Goal: Information Seeking & Learning: Check status

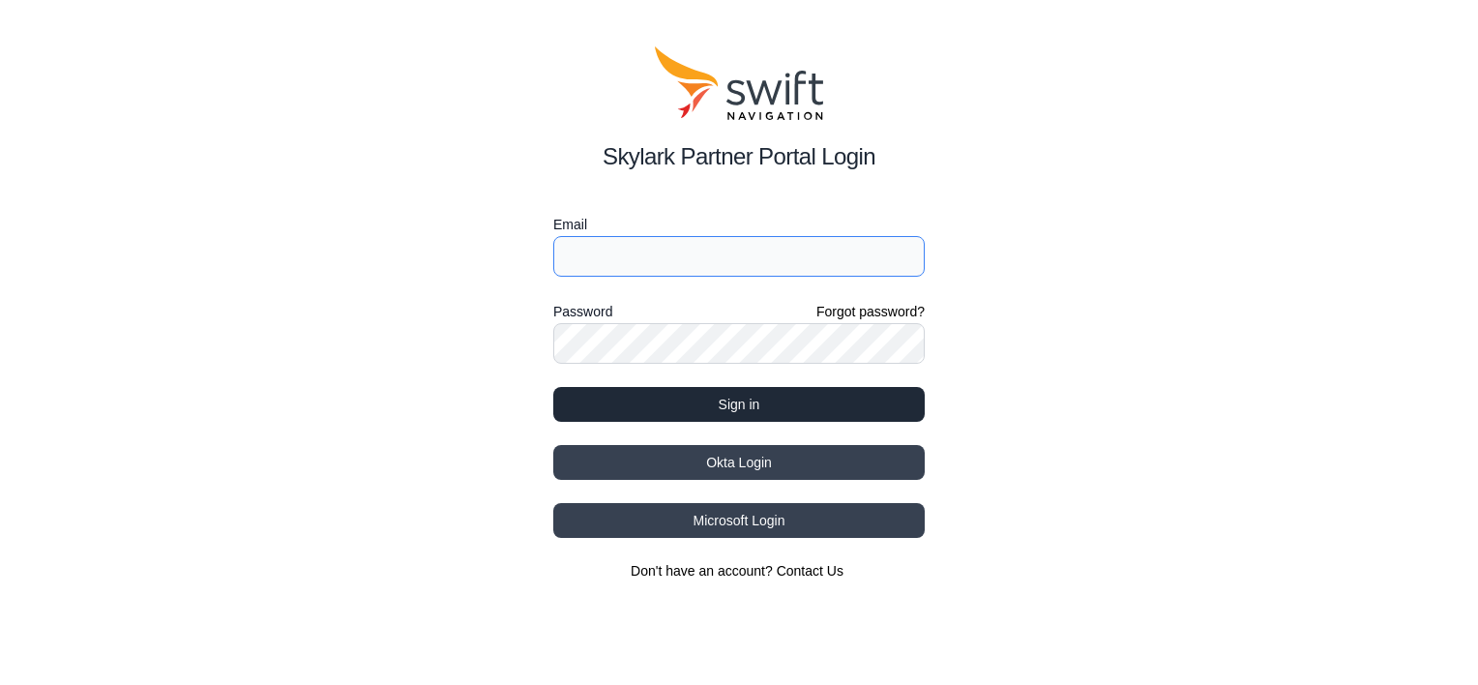
type input "[EMAIL_ADDRESS][DOMAIN_NAME]"
click at [771, 406] on button "Sign in" at bounding box center [738, 404] width 371 height 35
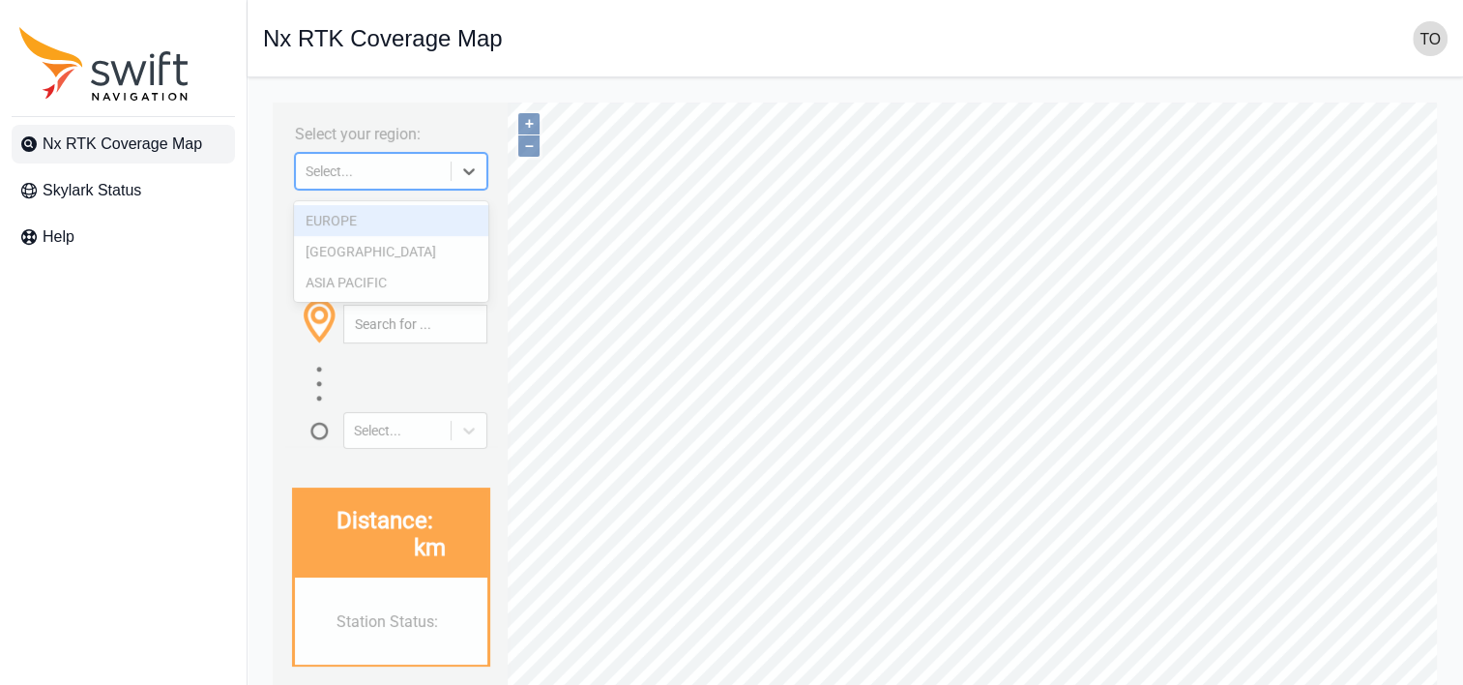
click at [472, 181] on icon at bounding box center [468, 171] width 19 height 19
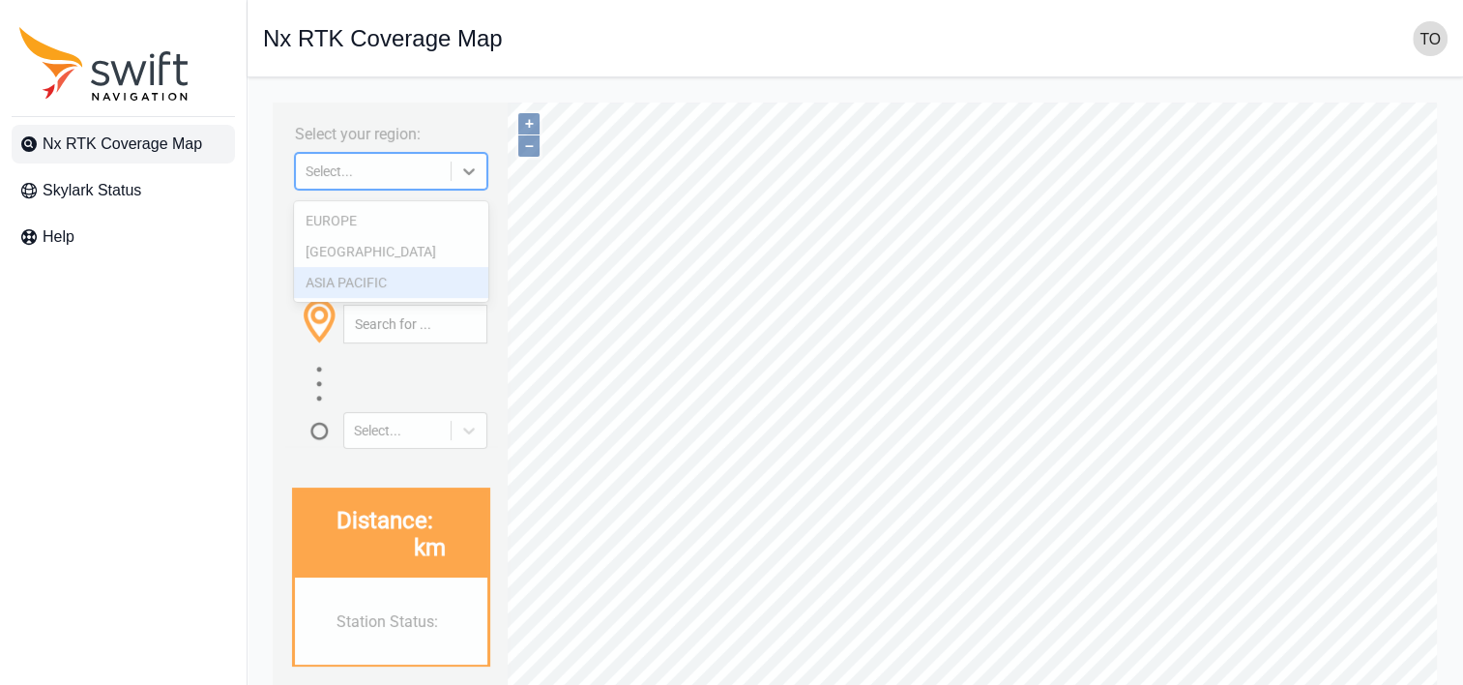
click at [409, 280] on div "ASIA PACIFIC" at bounding box center [390, 282] width 193 height 31
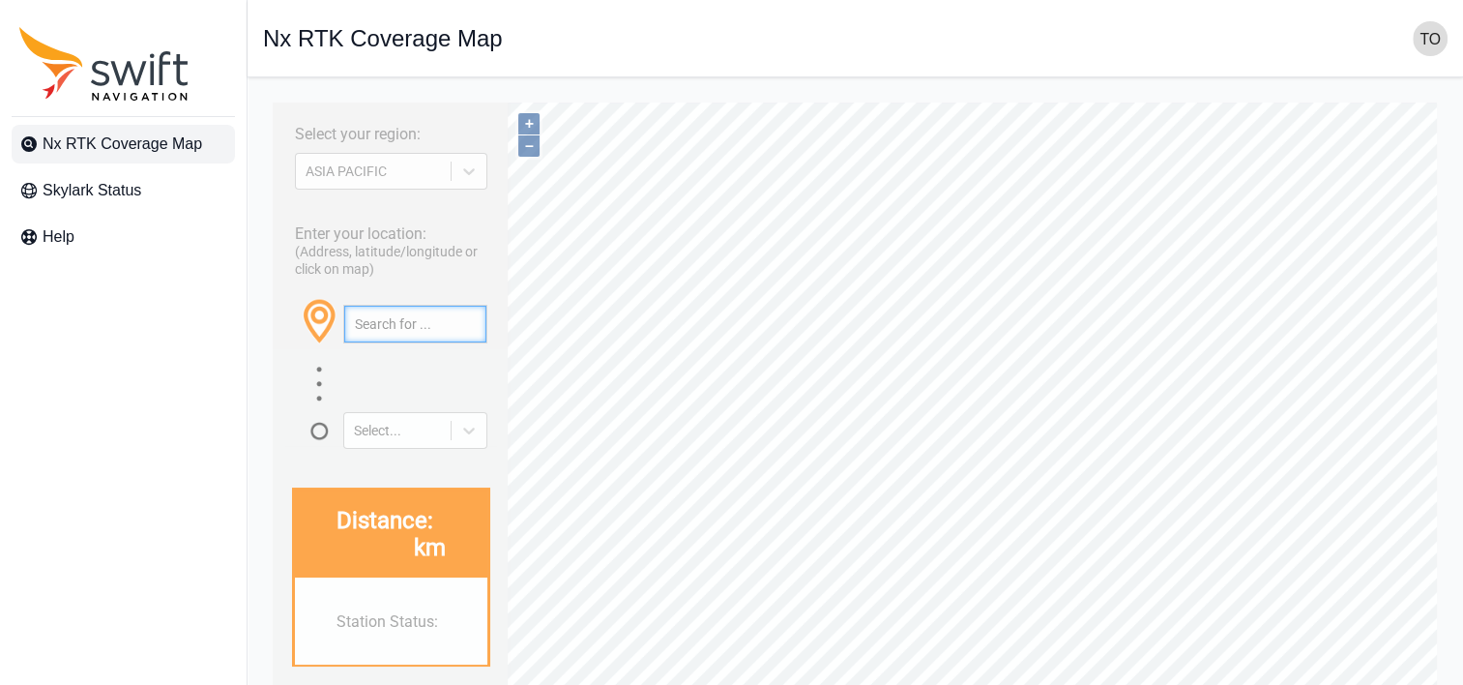
click at [398, 332] on input "text" at bounding box center [415, 324] width 142 height 37
paste input "34.80796076405824, 137.92963491127605"
type input "34.80796076405824, 137.92963491127605"
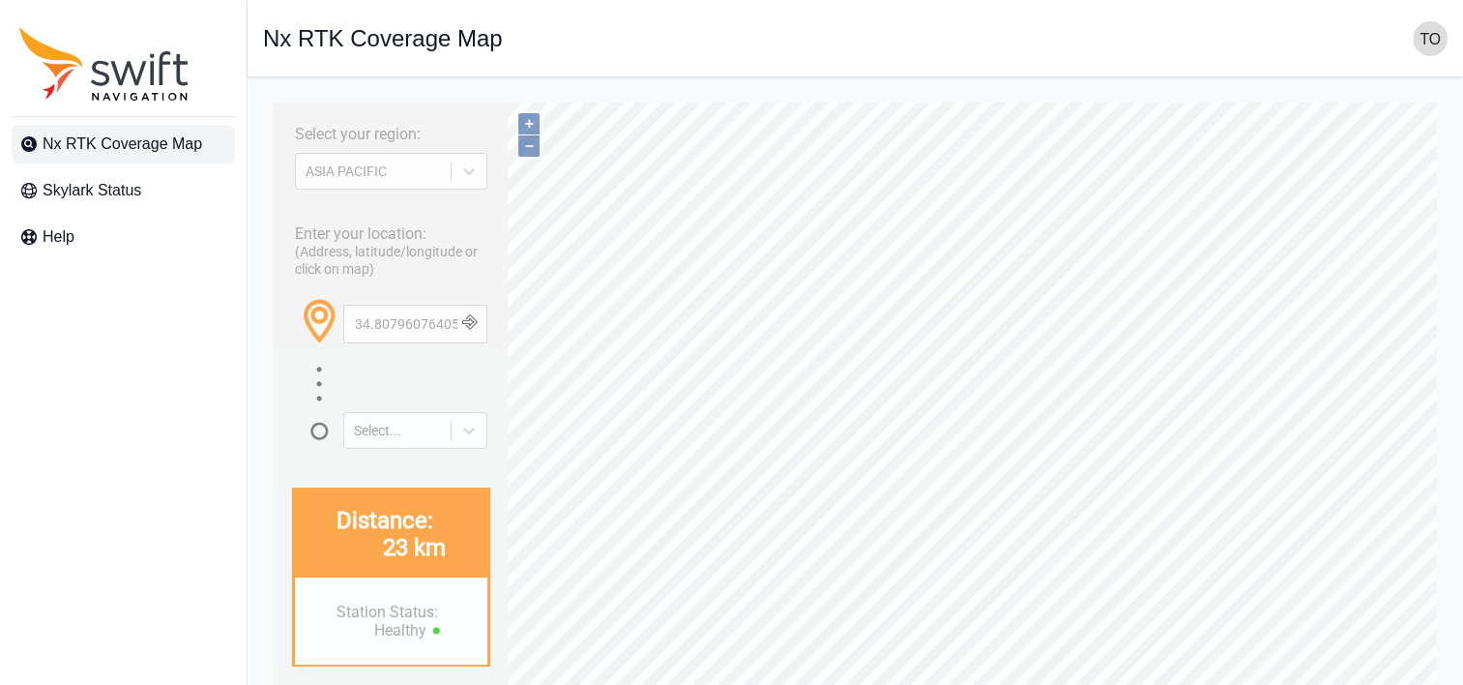
click at [750, 36] on div "Open sidebar Nx RTK Coverage Map" at bounding box center [855, 38] width 1185 height 35
